Goal: Task Accomplishment & Management: Use online tool/utility

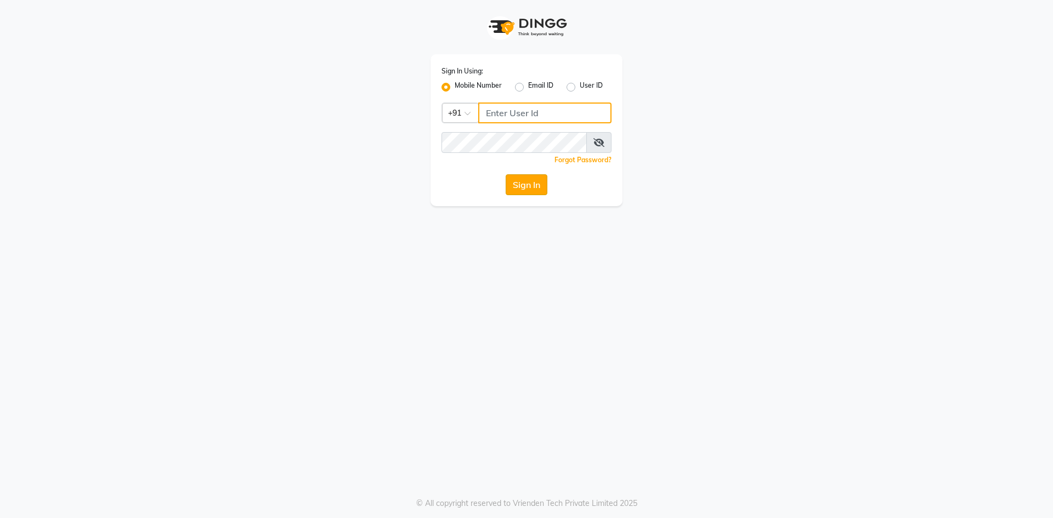
type input "8638148837"
click at [530, 182] on button "Sign In" at bounding box center [527, 184] width 42 height 21
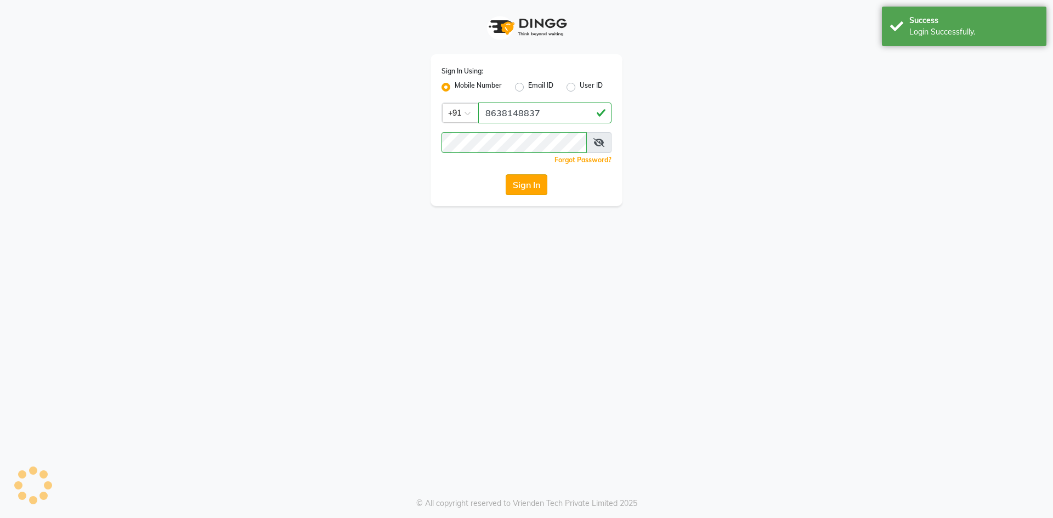
select select "service"
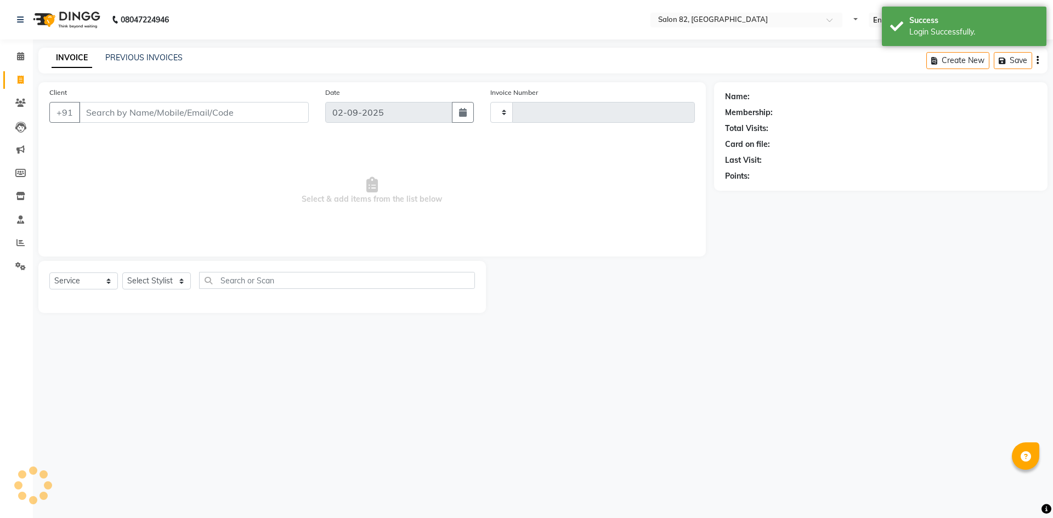
type input "0441"
select select "8702"
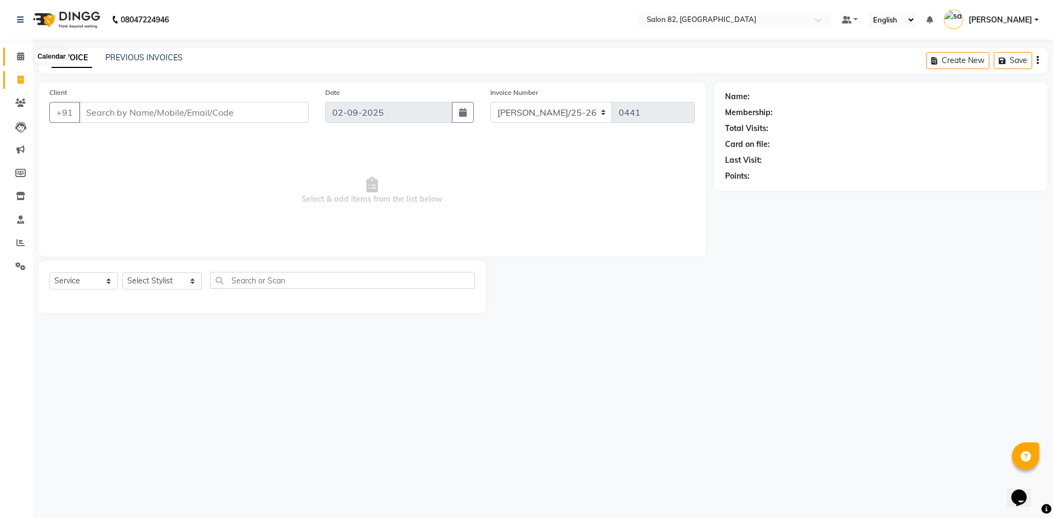
click at [17, 62] on span at bounding box center [20, 56] width 19 height 13
